Goal: Transaction & Acquisition: Purchase product/service

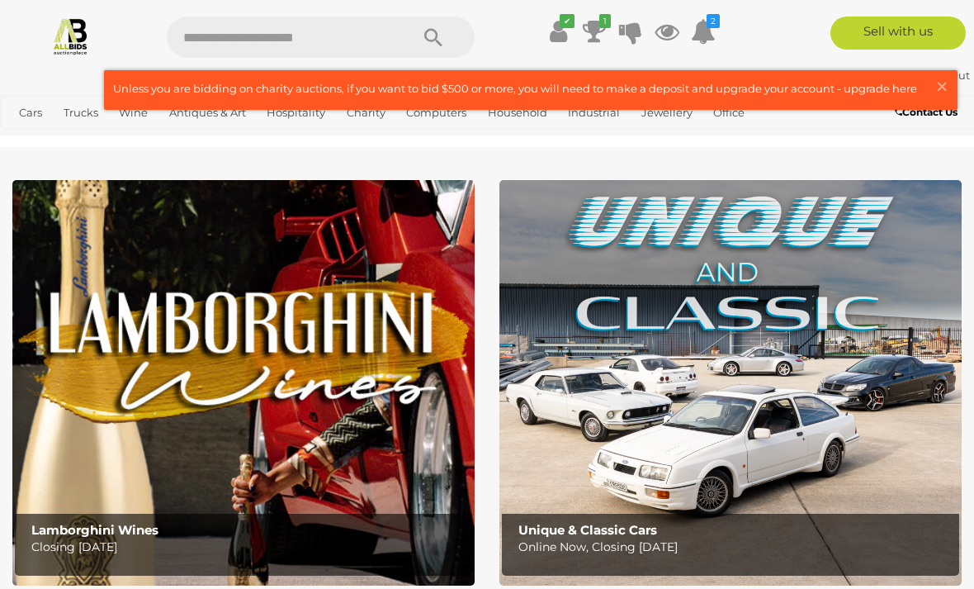
click at [711, 34] on icon at bounding box center [703, 32] width 25 height 30
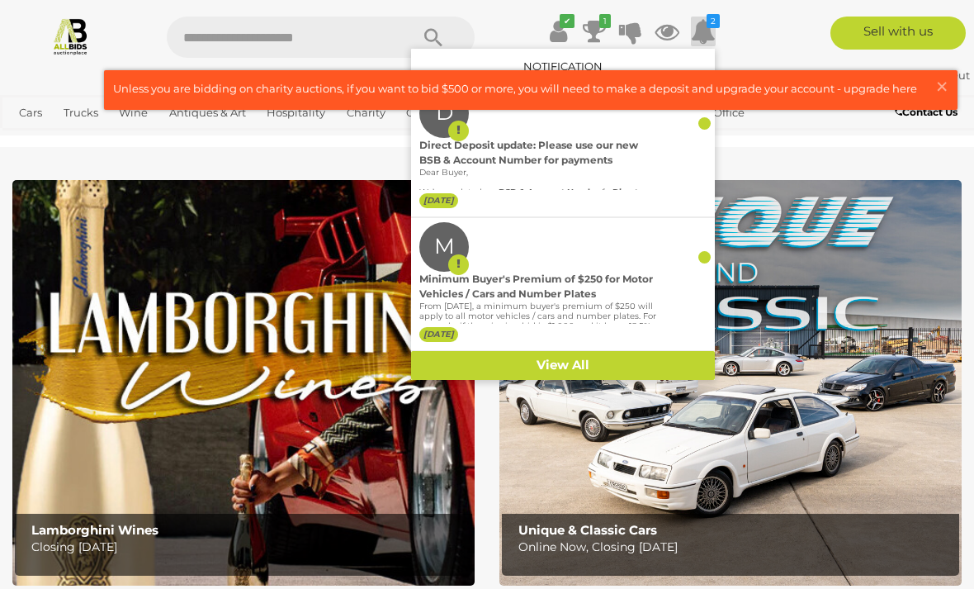
click at [596, 29] on icon at bounding box center [594, 32] width 23 height 30
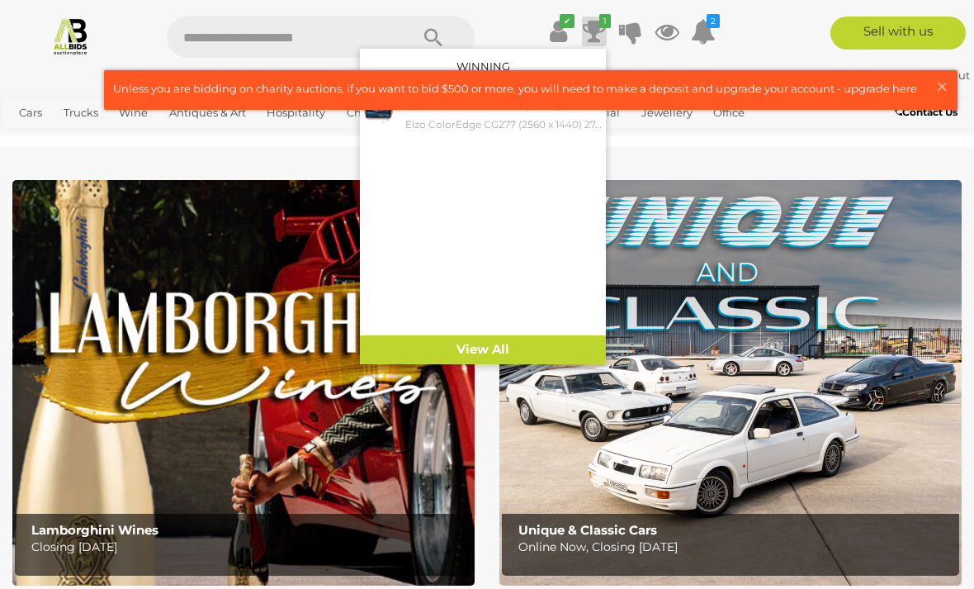
click at [518, 127] on small "Eizo ColorEdge CG277 (2560 x 1440) 27-Inch Hardware Calibration LCD Monitor" at bounding box center [503, 125] width 197 height 18
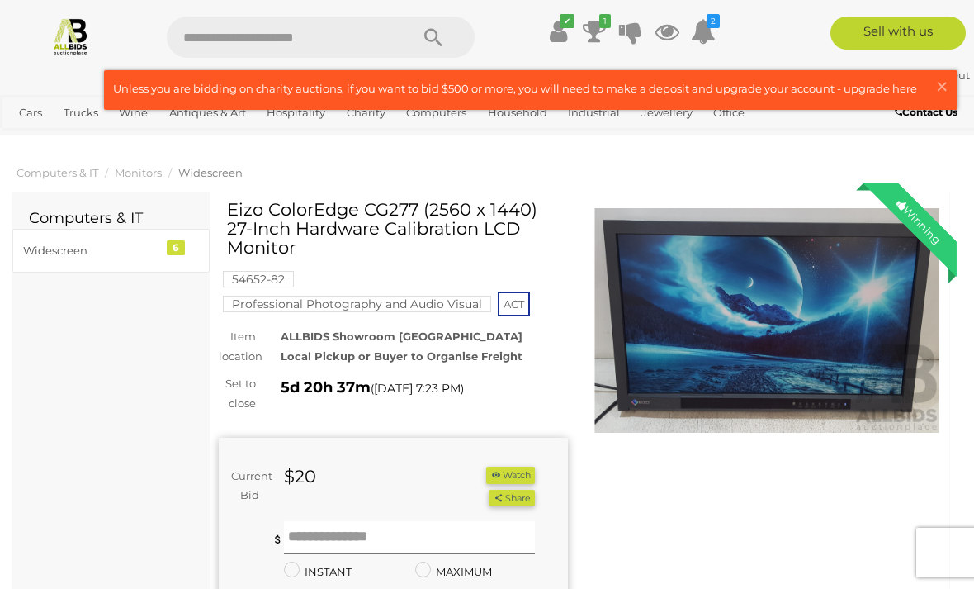
click at [272, 35] on input "text" at bounding box center [280, 37] width 226 height 41
click at [305, 38] on input "text" at bounding box center [280, 37] width 226 height 41
type input "*******"
